Goal: Download file/media

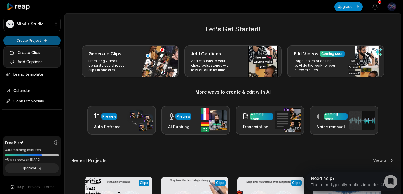
click at [34, 41] on html "MS Mind's Studio Create Project Home Projects Brand template Calendar Connect S…" at bounding box center [201, 97] width 403 height 194
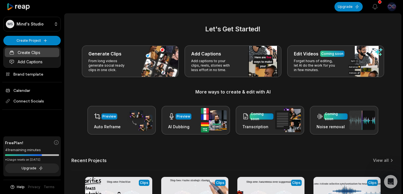
click at [29, 52] on link "Create Clips" at bounding box center [32, 52] width 55 height 9
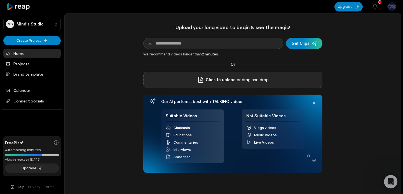
click at [233, 80] on span "Click to upload" at bounding box center [221, 79] width 30 height 7
click at [0, 0] on input "Click to upload" at bounding box center [0, 0] width 0 height 0
click at [234, 82] on span "Click to upload" at bounding box center [221, 79] width 30 height 7
click at [0, 0] on input "Click to upload" at bounding box center [0, 0] width 0 height 0
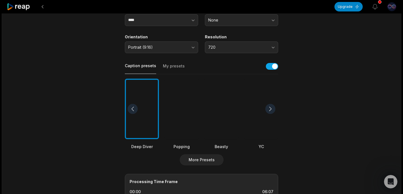
scroll to position [85, 0]
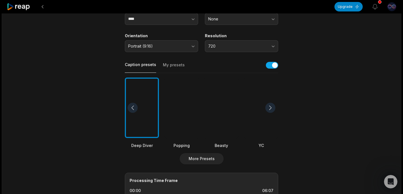
click at [227, 121] on div at bounding box center [221, 107] width 34 height 61
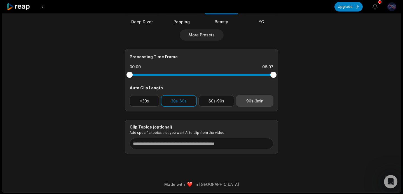
scroll to position [209, 0]
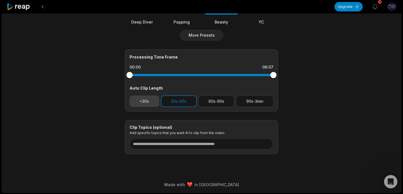
click at [148, 101] on button "<30s" at bounding box center [144, 100] width 30 height 11
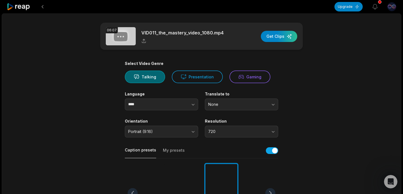
scroll to position [0, 0]
click at [279, 36] on div "button" at bounding box center [279, 36] width 36 height 11
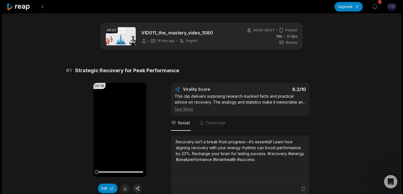
scroll to position [12, 0]
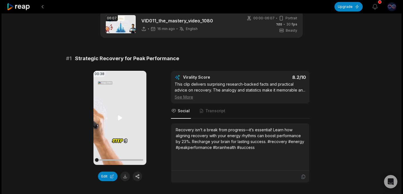
click at [119, 119] on icon at bounding box center [120, 117] width 4 height 5
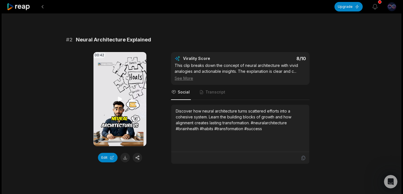
scroll to position [193, 0]
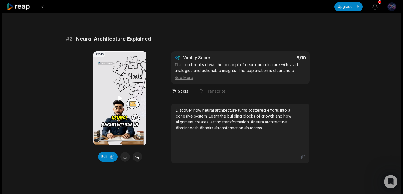
click at [121, 100] on icon at bounding box center [120, 98] width 4 height 5
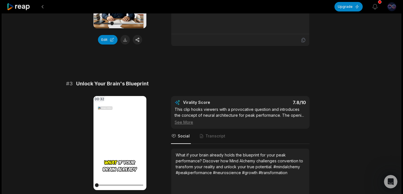
scroll to position [320, 0]
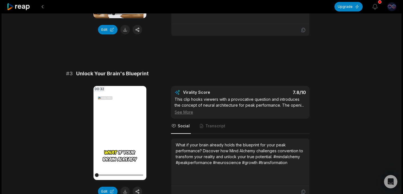
click at [120, 136] on icon at bounding box center [120, 132] width 7 height 7
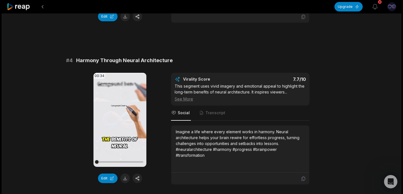
scroll to position [499, 0]
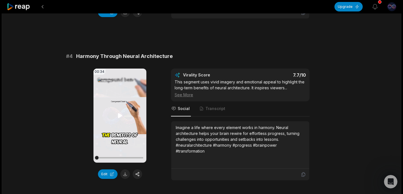
click at [120, 118] on icon at bounding box center [120, 115] width 4 height 5
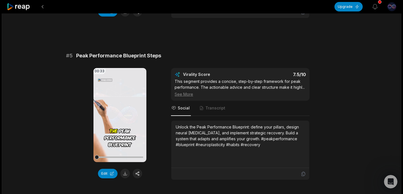
scroll to position [663, 0]
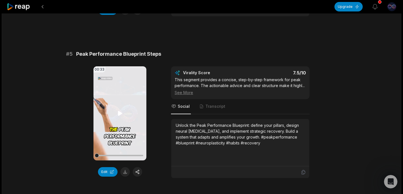
click at [119, 115] on icon at bounding box center [120, 113] width 4 height 5
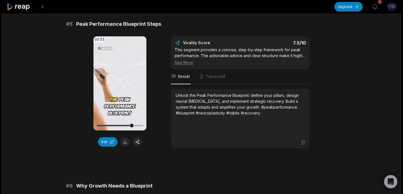
scroll to position [694, 0]
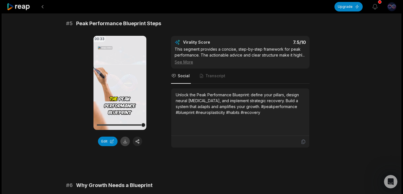
click at [126, 146] on button at bounding box center [125, 141] width 10 height 10
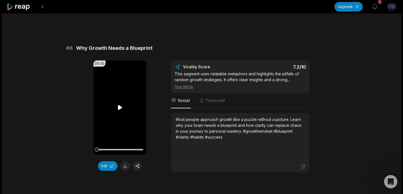
scroll to position [832, 0]
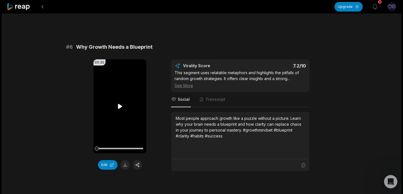
click at [119, 109] on icon at bounding box center [120, 106] width 4 height 5
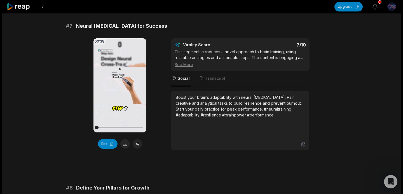
scroll to position [1012, 0]
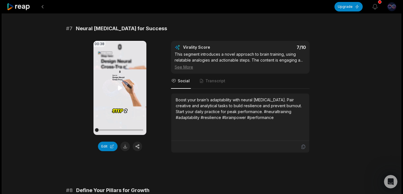
click at [119, 90] on icon at bounding box center [120, 87] width 4 height 5
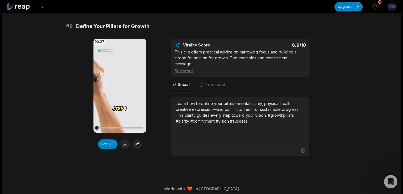
scroll to position [1180, 0]
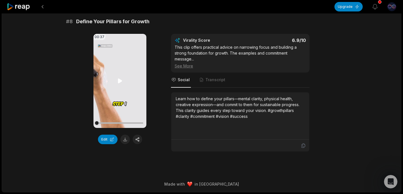
click at [120, 83] on icon at bounding box center [120, 80] width 4 height 5
click at [119, 82] on icon at bounding box center [120, 81] width 2 height 4
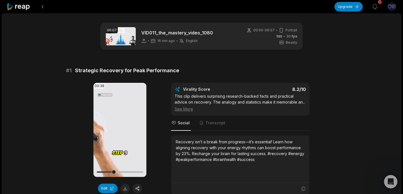
scroll to position [0, 0]
click at [13, 8] on icon at bounding box center [19, 7] width 24 height 8
